Goal: Use online tool/utility: Use online tool/utility

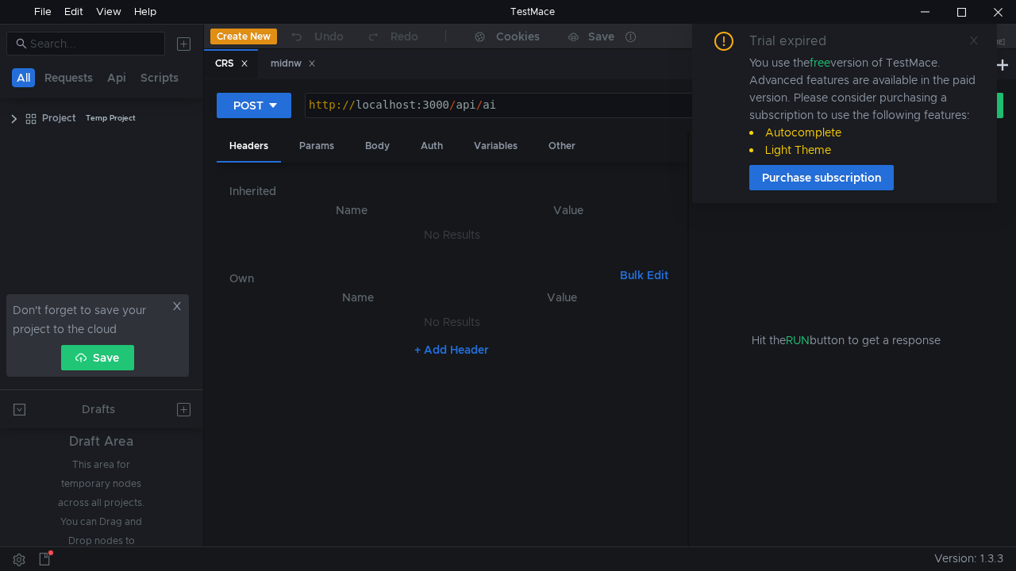
click at [973, 35] on icon at bounding box center [973, 40] width 11 height 11
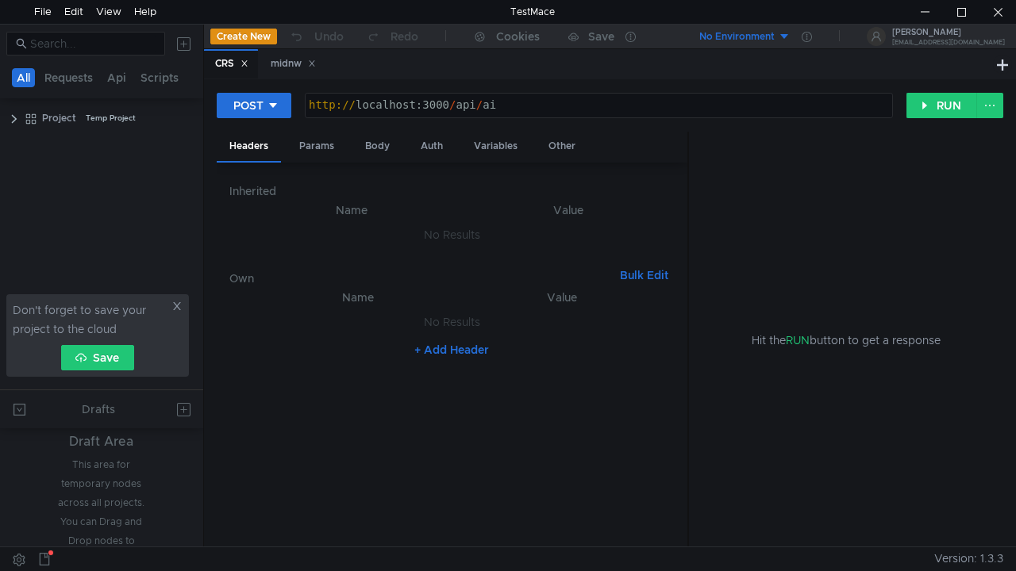
click at [445, 109] on div "http:// localhost:3000 / api / ai" at bounding box center [599, 117] width 587 height 36
paste textarea "[URL][DOMAIN_NAME]"
click at [952, 114] on button "RUN" at bounding box center [941, 105] width 71 height 25
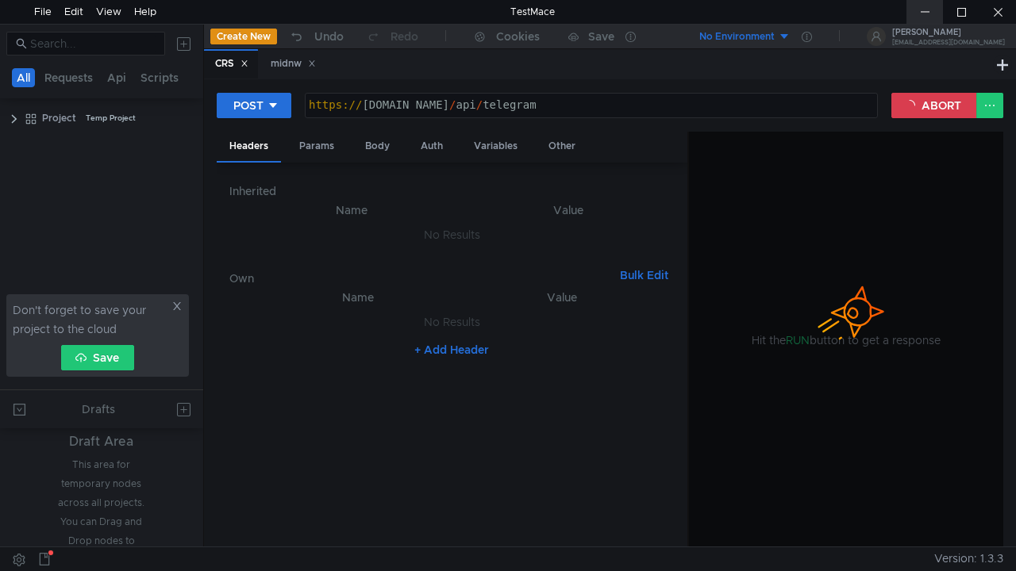
click at [918, 13] on div at bounding box center [924, 12] width 37 height 24
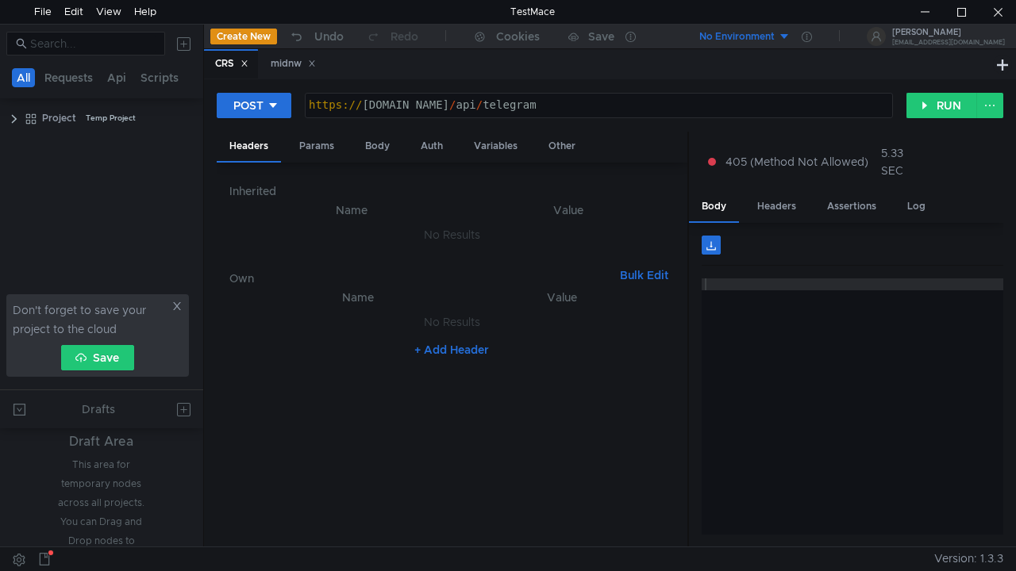
click at [256, 119] on div "POST [URL][DOMAIN_NAME] https:// [DOMAIN_NAME] / api / telegram ההההההההההההההה…" at bounding box center [610, 112] width 787 height 40
click at [262, 111] on div "POST" at bounding box center [248, 105] width 30 height 17
click at [262, 137] on li "GET" at bounding box center [254, 138] width 75 height 25
click at [943, 107] on button "RUN" at bounding box center [941, 105] width 71 height 25
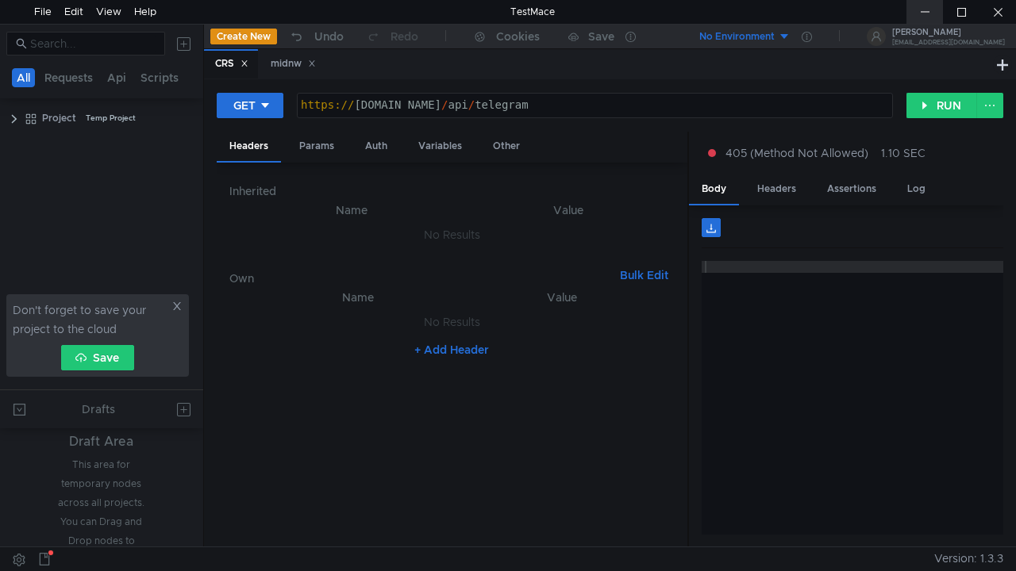
click at [927, 21] on div at bounding box center [924, 12] width 37 height 24
click at [925, 102] on button "RUN" at bounding box center [941, 105] width 71 height 25
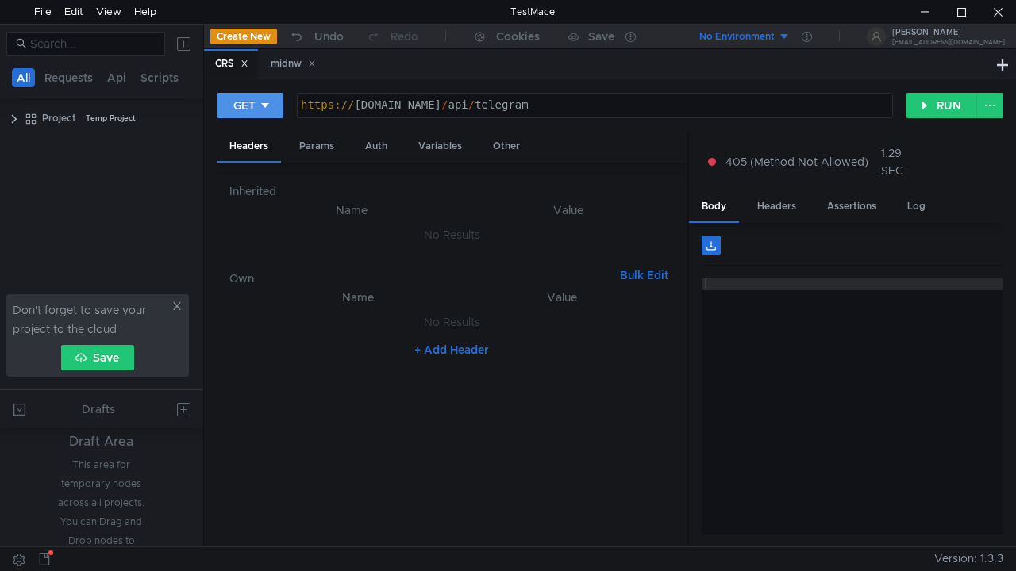
click at [233, 102] on div "GET" at bounding box center [244, 105] width 22 height 17
click at [249, 161] on li "POST" at bounding box center [251, 164] width 69 height 25
click at [948, 103] on button "RUN" at bounding box center [941, 105] width 71 height 25
click at [926, 13] on div at bounding box center [924, 12] width 37 height 24
click at [933, 102] on button "RUN" at bounding box center [941, 105] width 71 height 25
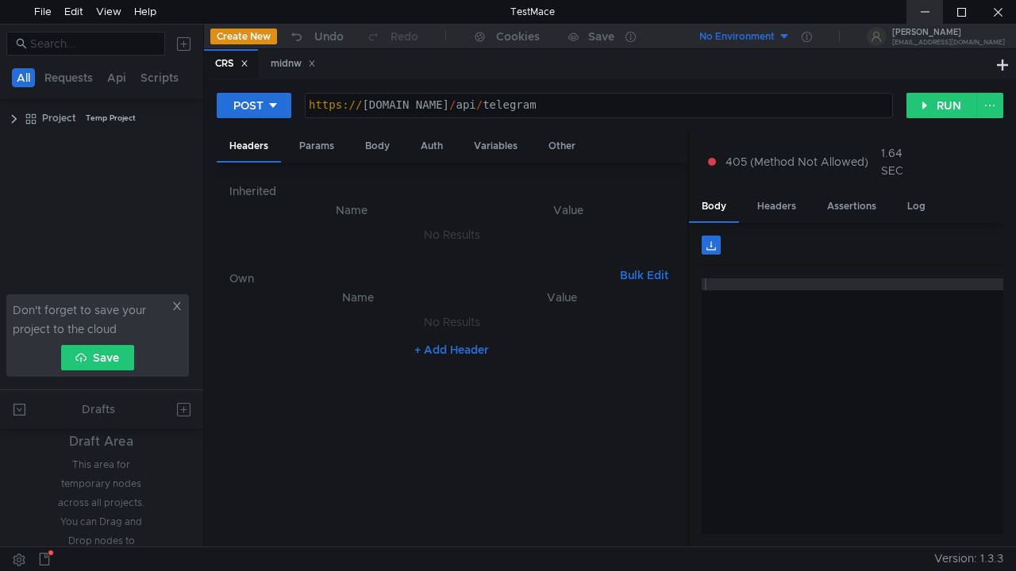
click at [927, 13] on div at bounding box center [924, 12] width 37 height 24
click at [542, 110] on div "https:// [DOMAIN_NAME] / api / telegram" at bounding box center [599, 117] width 587 height 36
click at [945, 106] on button "RUN" at bounding box center [941, 105] width 71 height 25
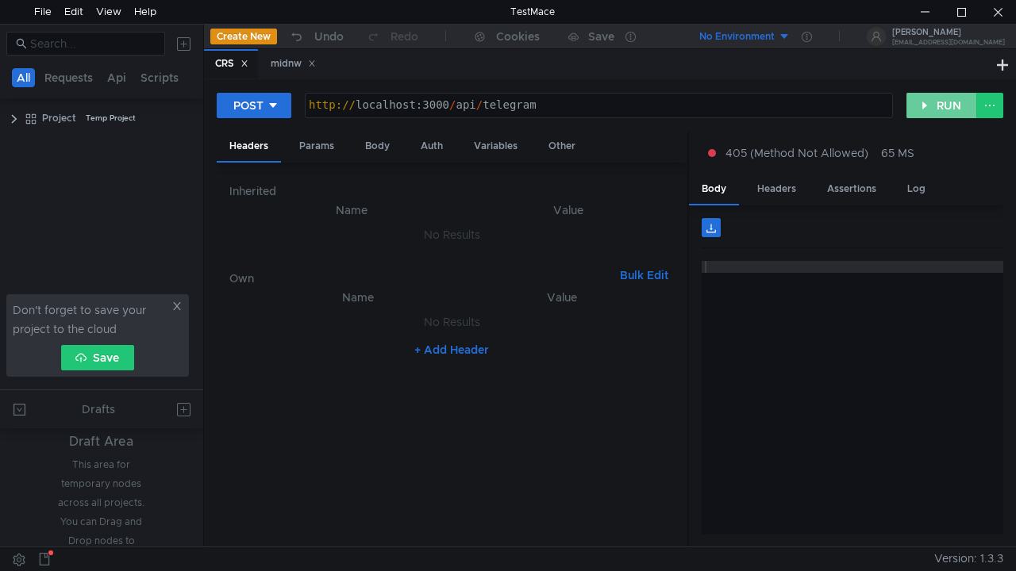
click at [945, 106] on button "RUN" at bounding box center [941, 105] width 71 height 25
click at [726, 113] on div "http:// localhost:3000 / api / telegram" at bounding box center [599, 117] width 587 height 36
type textarea "[URL][DOMAIN_NAME]"
click at [943, 108] on button "RUN" at bounding box center [941, 105] width 71 height 25
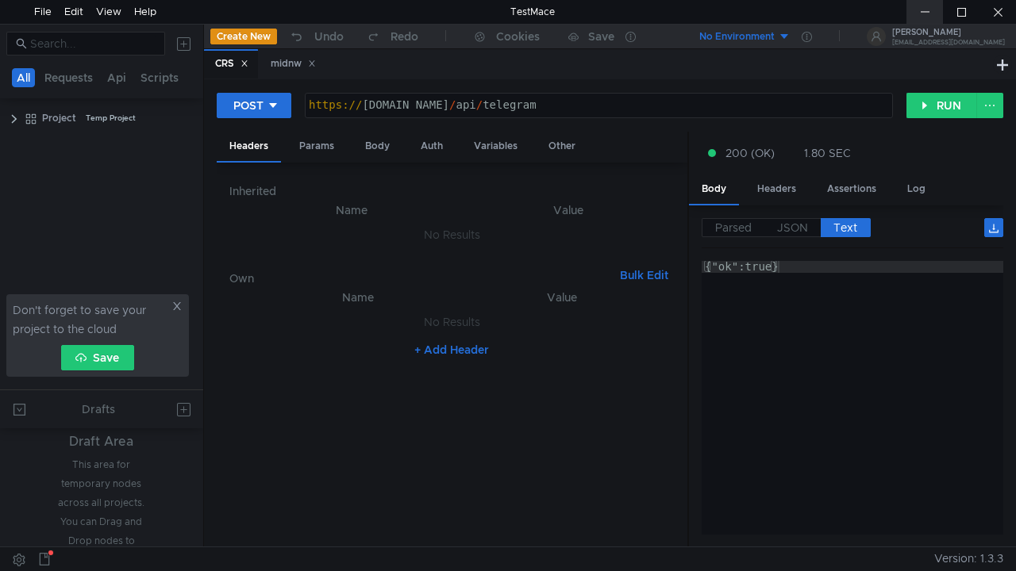
click at [919, 14] on div at bounding box center [924, 12] width 37 height 24
